Goal: Check status: Check status

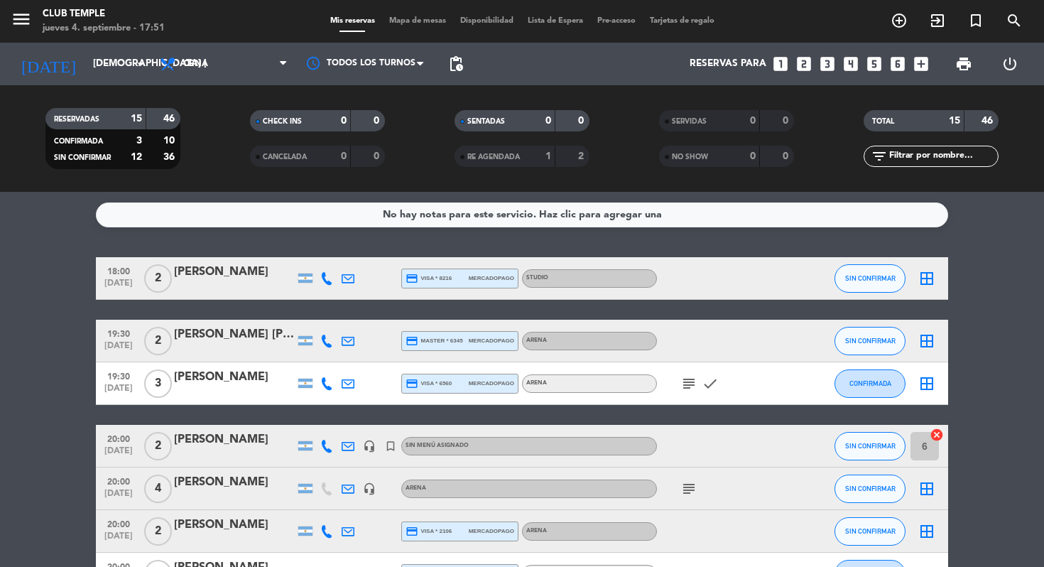
scroll to position [313, 0]
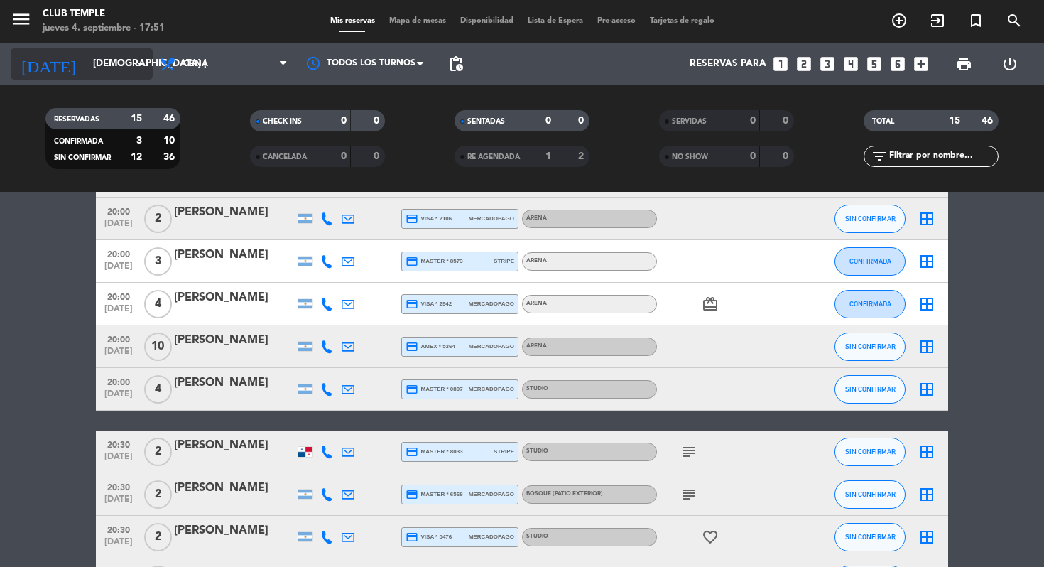
click at [86, 60] on input "[DEMOGRAPHIC_DATA] [DATE]" at bounding box center [149, 64] width 127 height 26
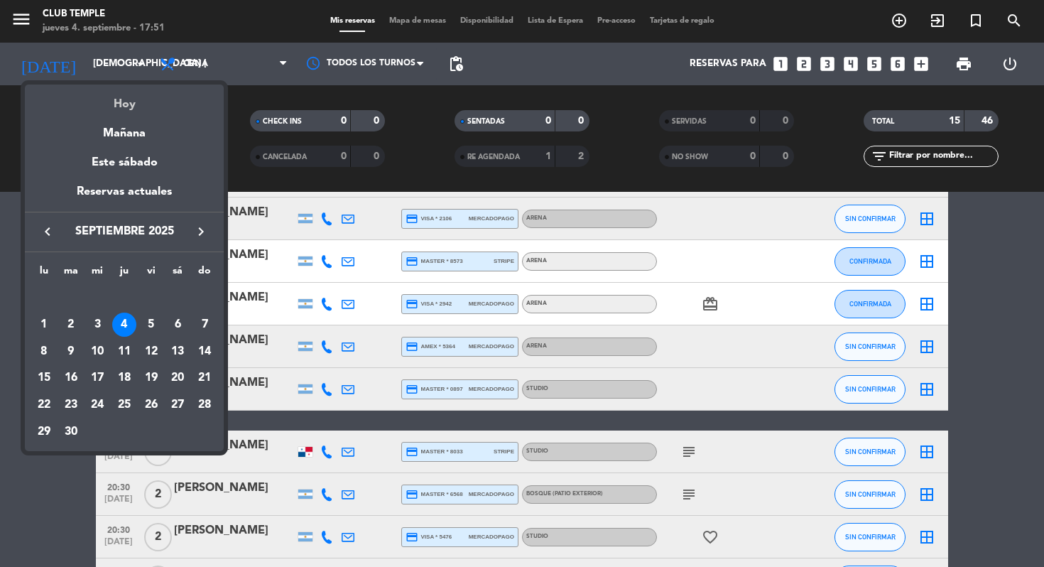
click at [124, 99] on div "Hoy" at bounding box center [124, 99] width 199 height 29
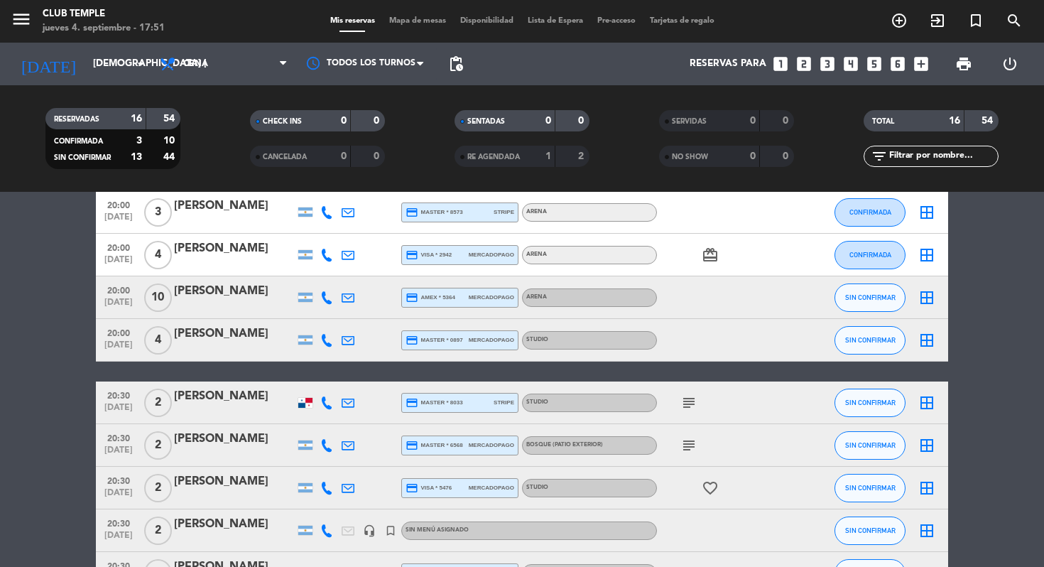
scroll to position [503, 0]
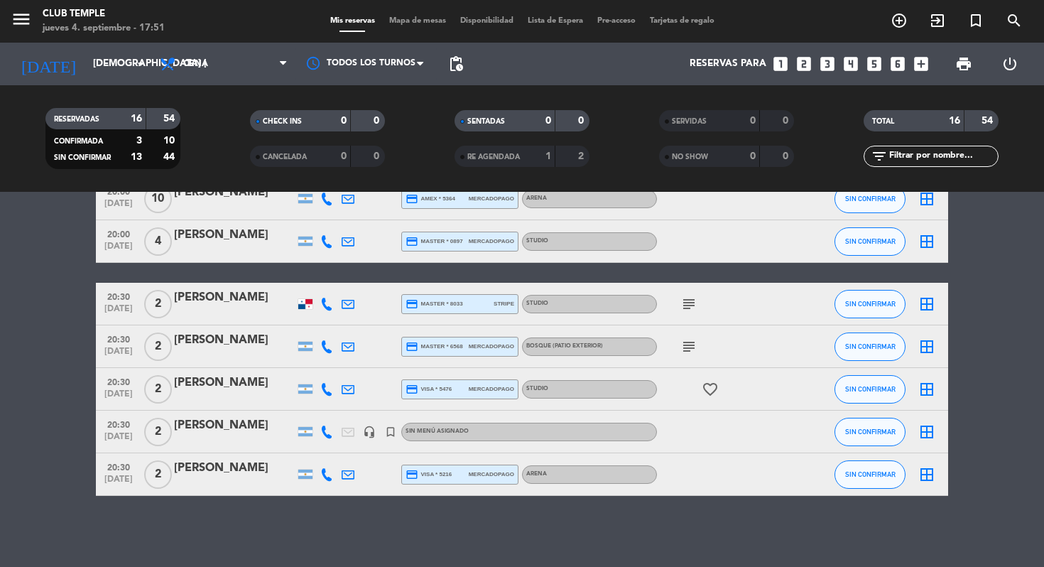
click at [58, 330] on bookings-row "18:00 [DATE] 2 [PERSON_NAME] credit_card visa * 8216 mercadopago STUDIO SIN CON…" at bounding box center [522, 124] width 1044 height 741
click at [58, 310] on bookings-row "18:00 [DATE] 2 [PERSON_NAME] credit_card visa * 8216 mercadopago STUDIO SIN CON…" at bounding box center [522, 124] width 1044 height 741
click at [63, 356] on bookings-row "18:00 [DATE] 2 [PERSON_NAME] credit_card visa * 8216 mercadopago STUDIO SIN CON…" at bounding box center [522, 124] width 1044 height 741
click at [687, 347] on icon "subject" at bounding box center [688, 346] width 17 height 17
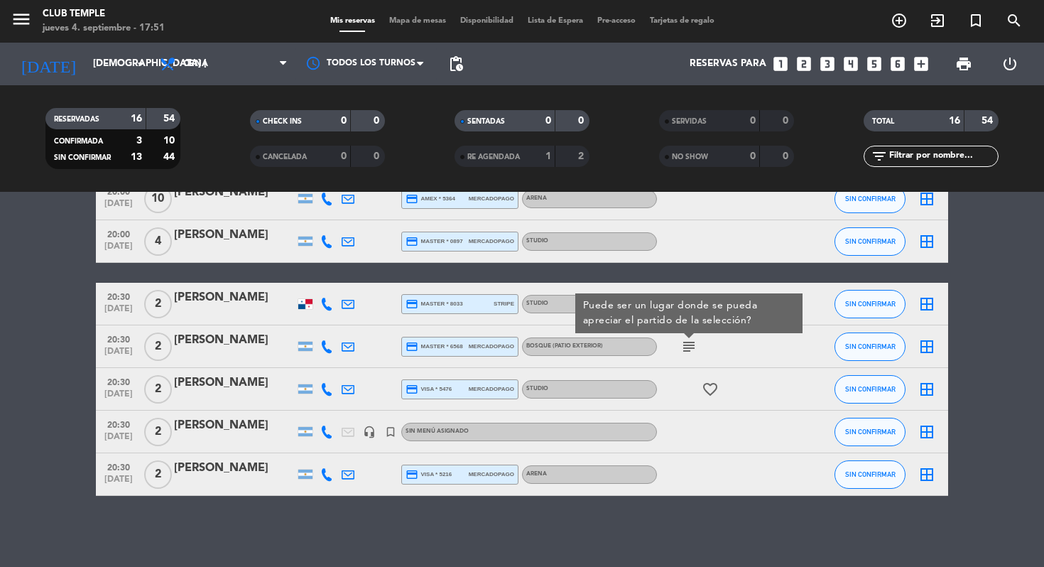
click at [742, 333] on div "subject Puede ser un lugar donde se pueda apreciar el partido de la selección?" at bounding box center [721, 346] width 128 height 42
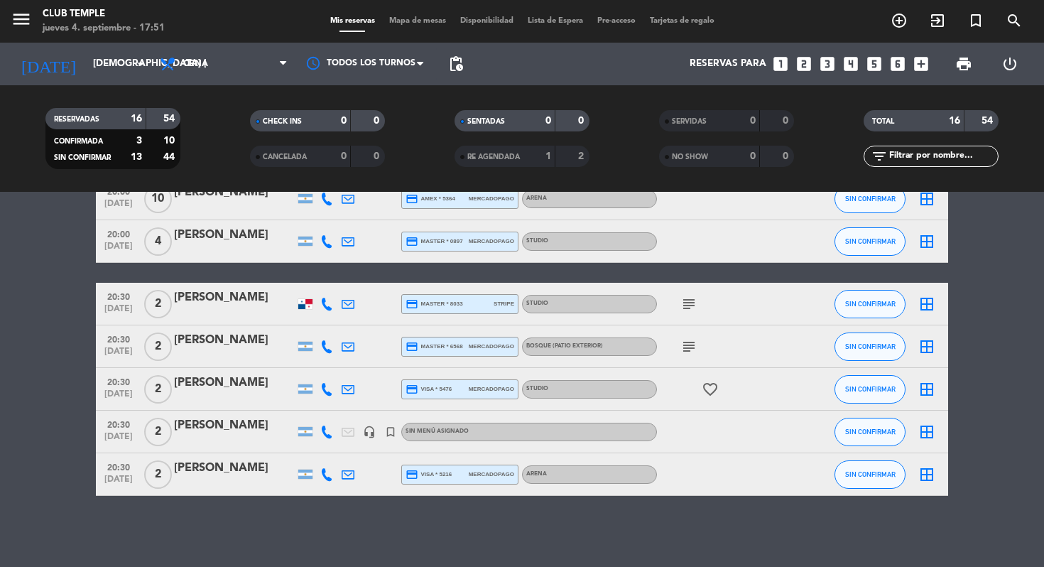
click at [685, 299] on icon "subject" at bounding box center [688, 303] width 17 height 17
click at [733, 315] on div "subject Con buena vista a una pantalla por favor" at bounding box center [721, 304] width 128 height 42
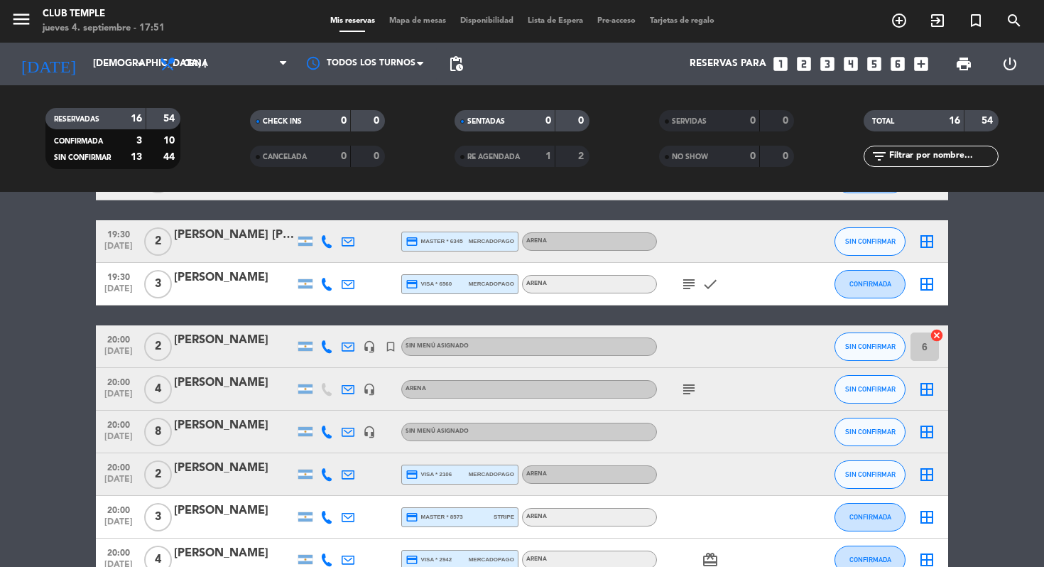
scroll to position [33, 0]
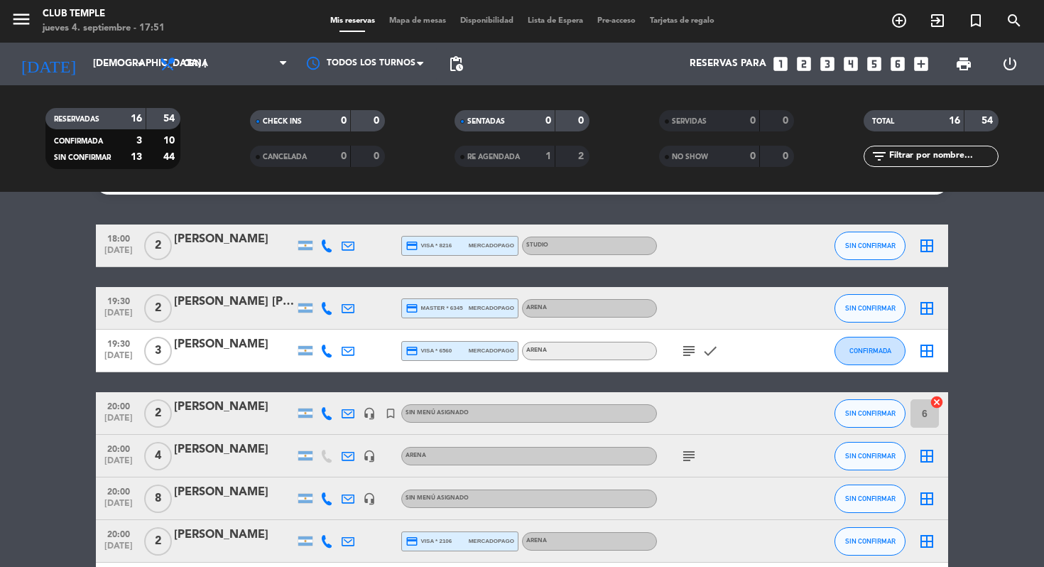
click at [688, 448] on icon "subject" at bounding box center [688, 455] width 17 height 17
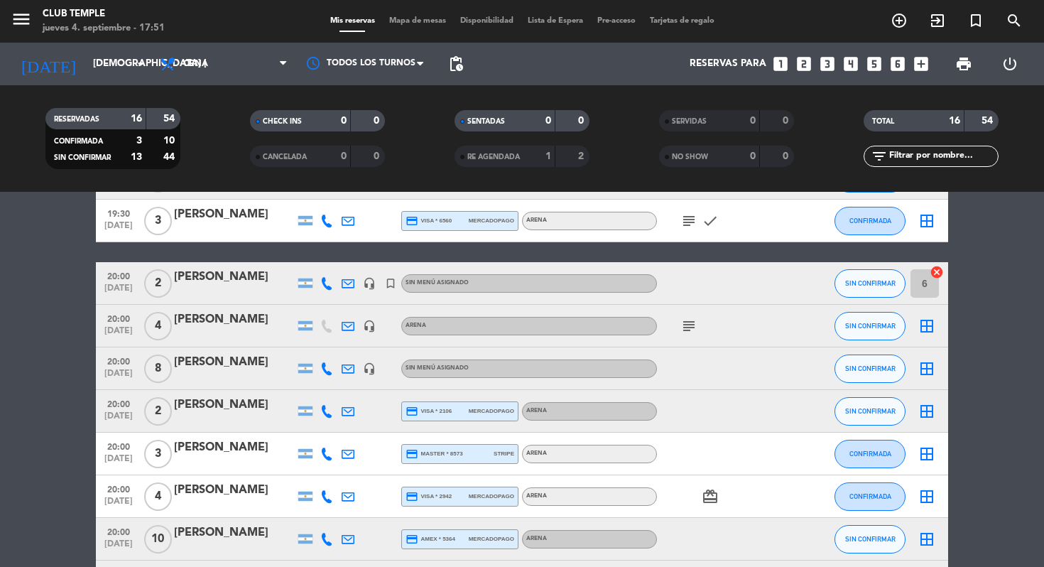
scroll to position [183, 0]
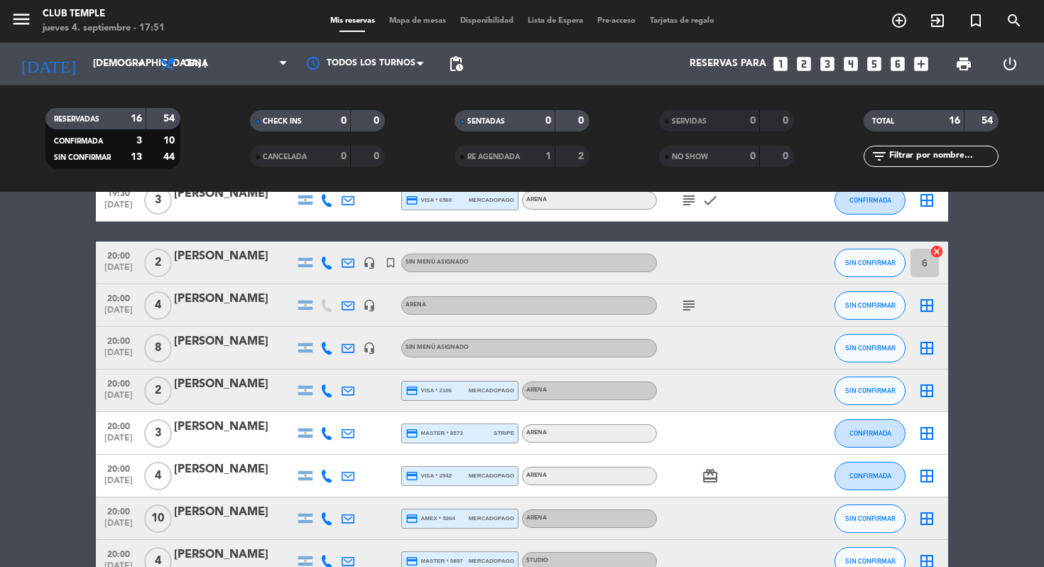
click at [371, 305] on icon "headset_mic" at bounding box center [369, 305] width 13 height 13
click at [53, 285] on bookings-row "18:00 [DATE] 2 [PERSON_NAME] credit_card visa * 8216 mercadopago STUDIO SIN CON…" at bounding box center [522, 444] width 1044 height 741
click at [370, 349] on icon "headset_mic" at bounding box center [369, 348] width 13 height 13
click at [45, 315] on bookings-row "18:00 [DATE] 2 [PERSON_NAME] credit_card visa * 8216 mercadopago STUDIO SIN CON…" at bounding box center [522, 444] width 1044 height 741
click at [44, 309] on bookings-row "18:00 [DATE] 2 [PERSON_NAME] credit_card visa * 8216 mercadopago STUDIO SIN CON…" at bounding box center [522, 444] width 1044 height 741
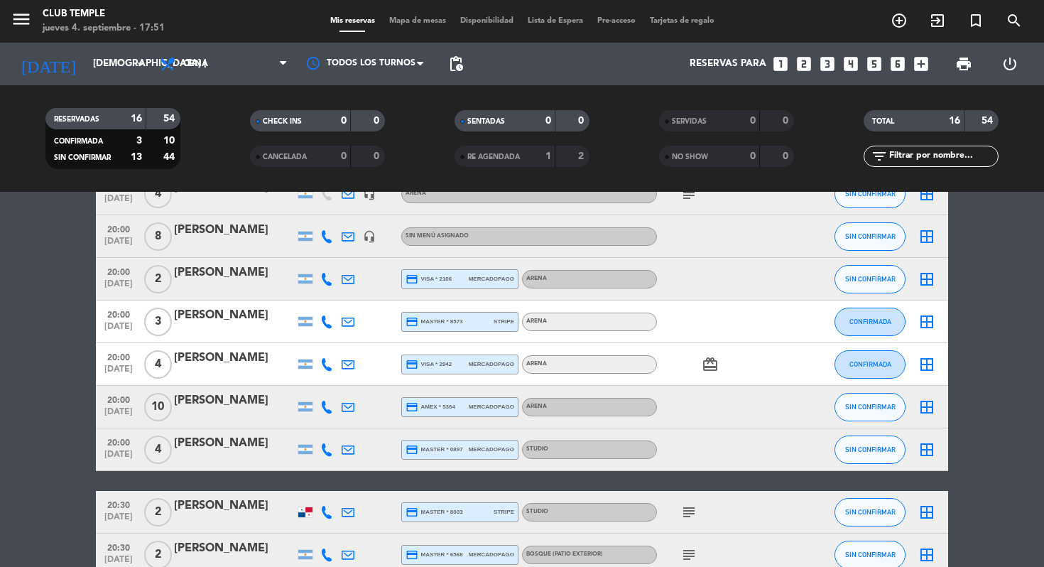
scroll to position [0, 0]
